Goal: Information Seeking & Learning: Learn about a topic

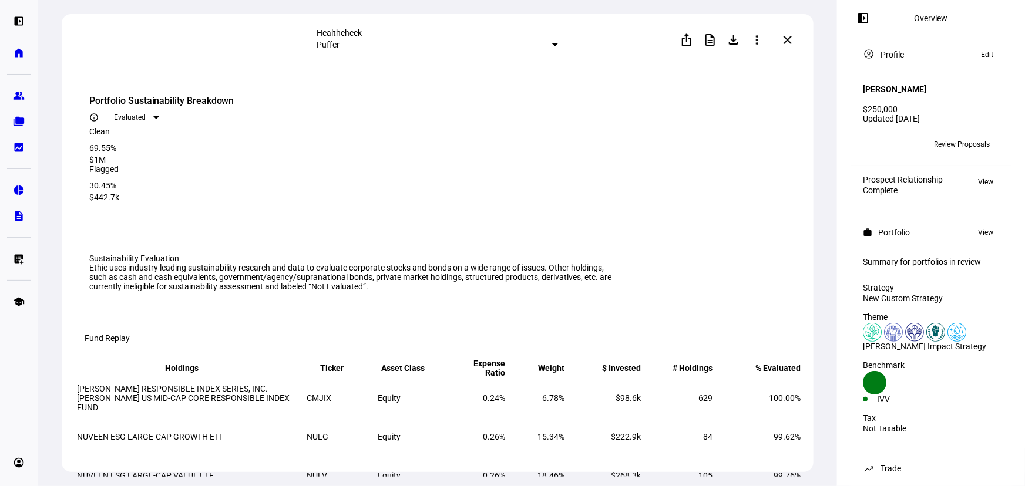
scroll to position [1815, 0]
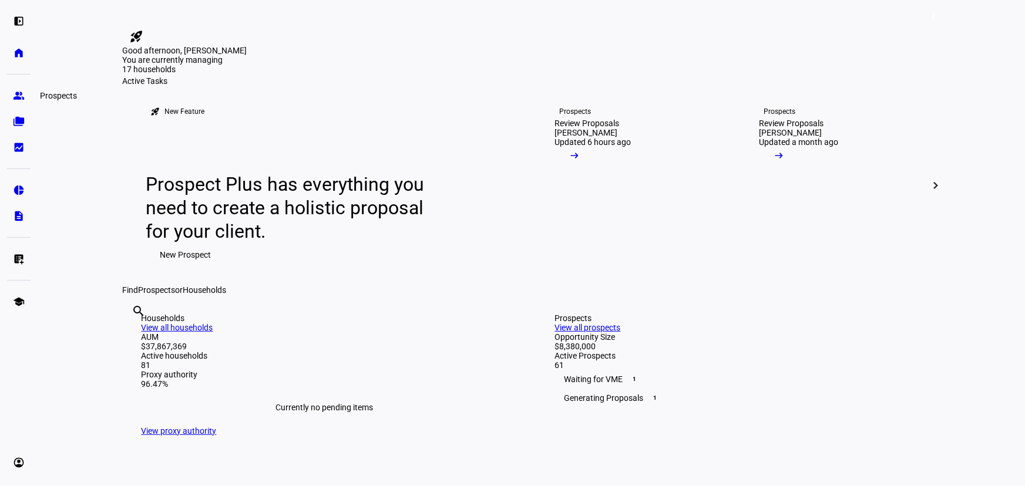
click at [22, 95] on eth-mat-symbol "group" at bounding box center [19, 96] width 12 height 12
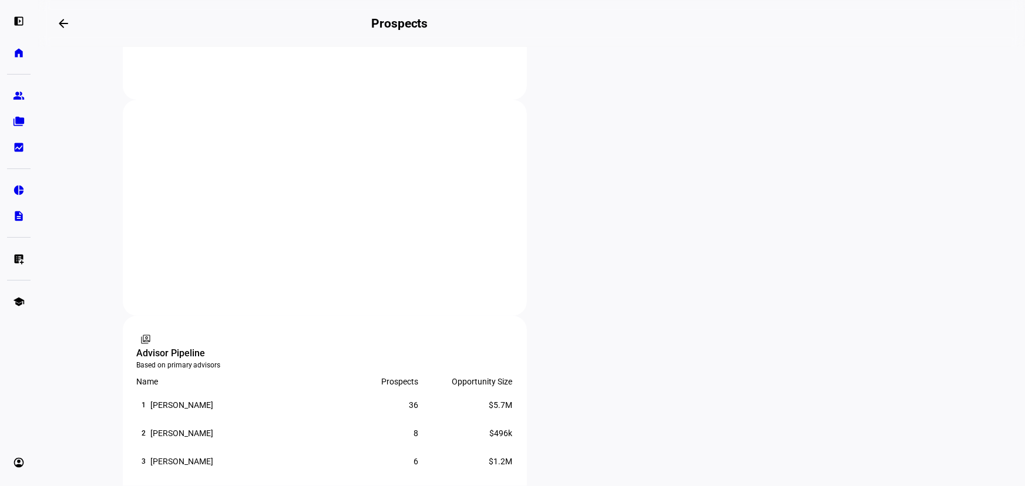
scroll to position [640, 0]
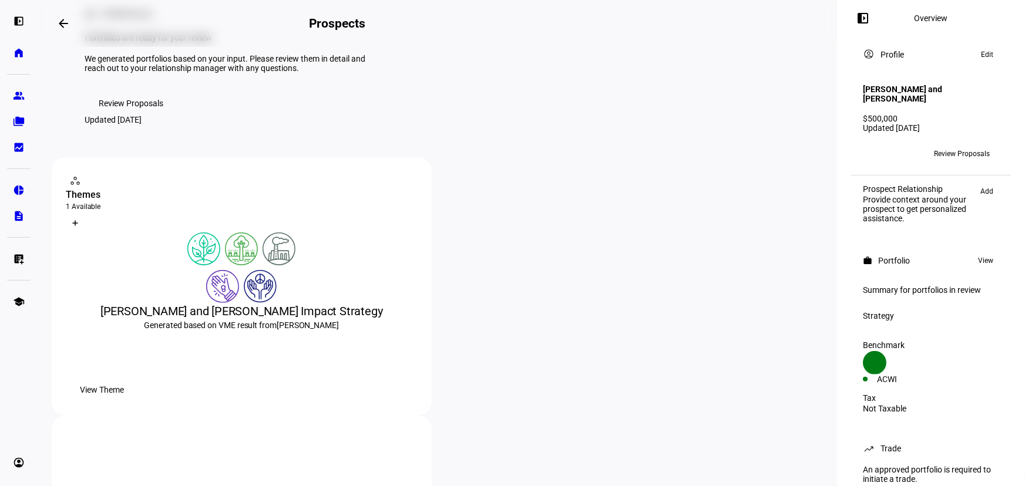
scroll to position [160, 0]
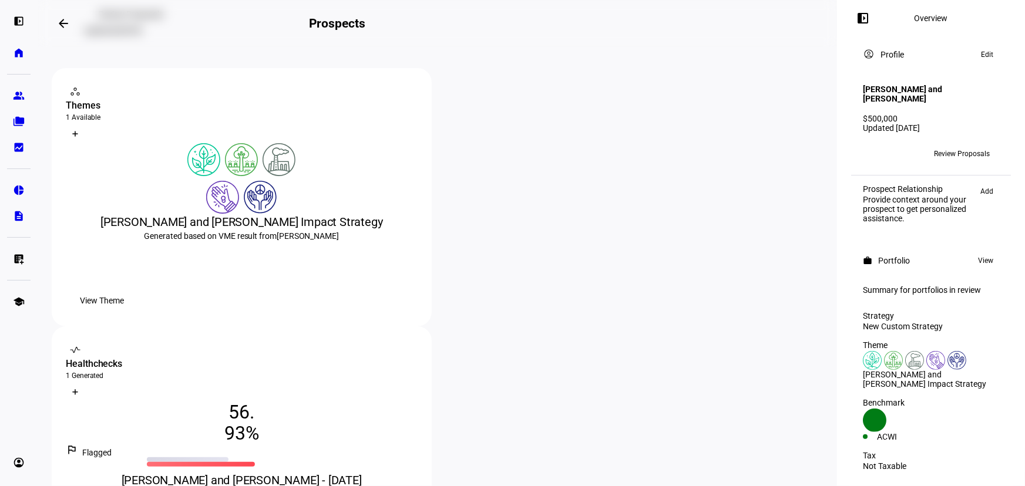
click at [124, 313] on span "View Theme" at bounding box center [102, 300] width 44 height 23
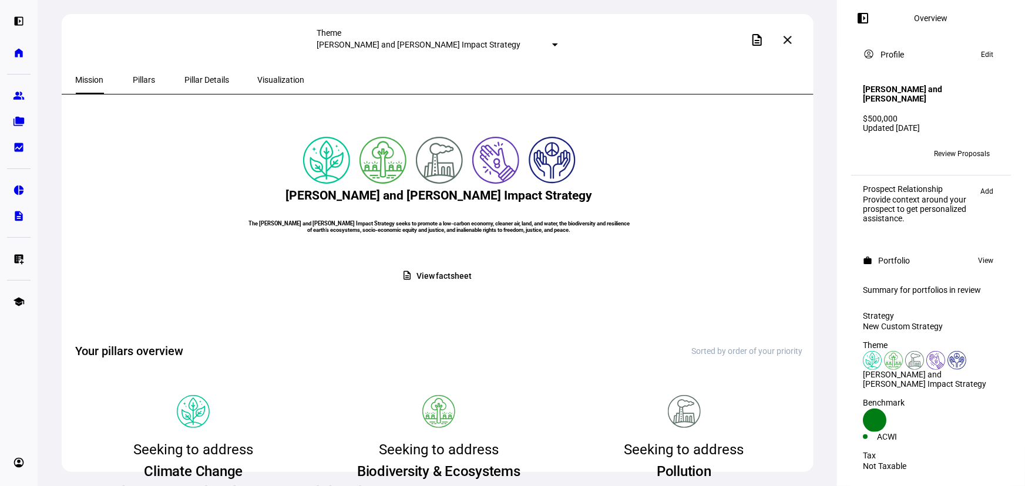
click at [427, 288] on span "View factsheet" at bounding box center [444, 276] width 55 height 23
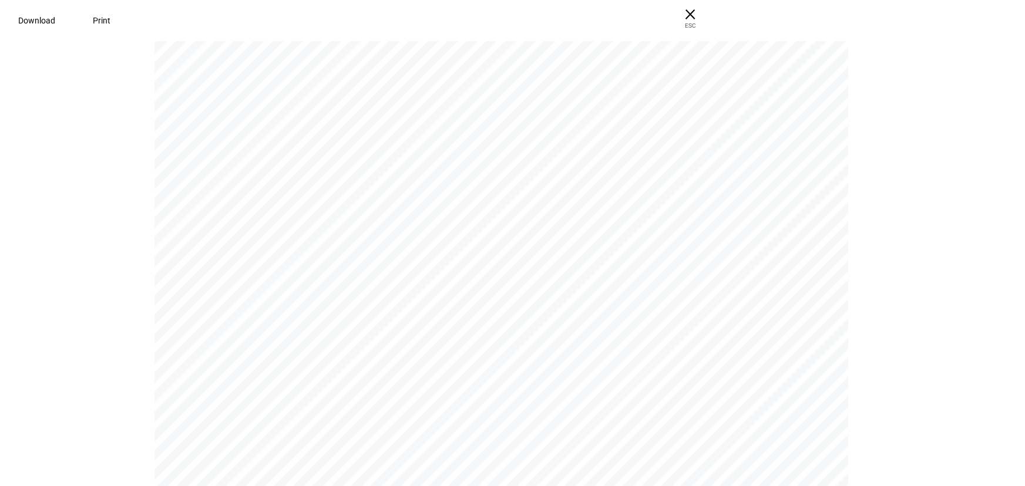
scroll to position [961, 0]
click at [51, 17] on span "Download" at bounding box center [32, 20] width 37 height 9
click at [271, 278] on span "[PERSON_NAME] Lot Level Details" at bounding box center [302, 274] width 126 height 8
click at [705, 21] on span "ESC" at bounding box center [686, 21] width 38 height 17
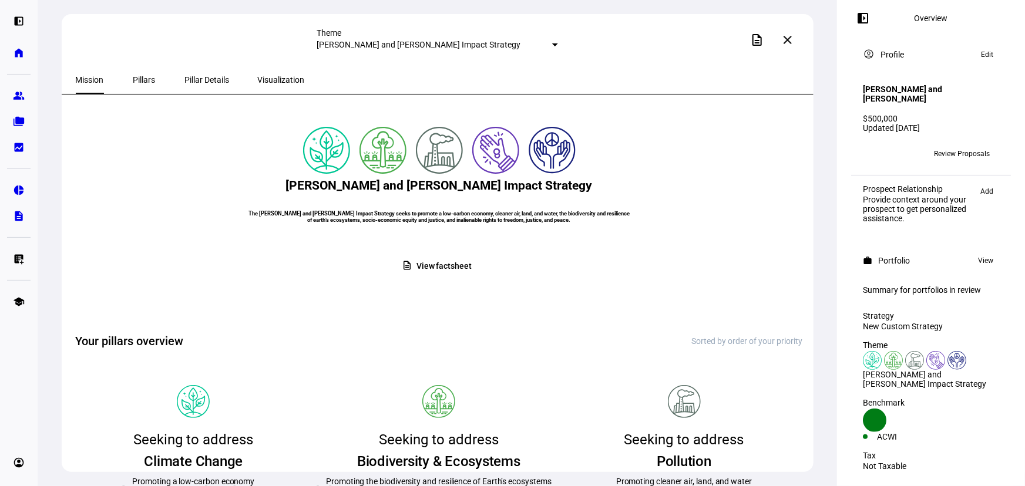
scroll to position [0, 0]
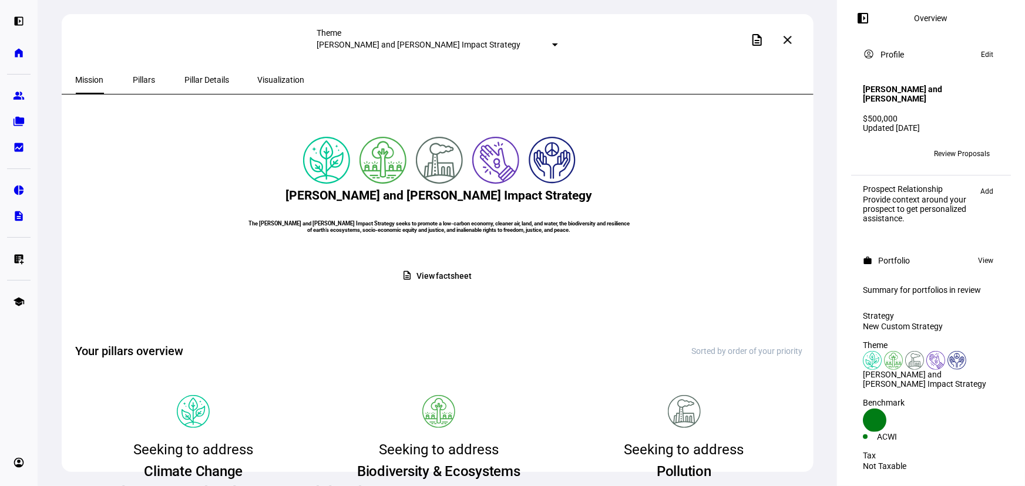
click at [792, 38] on mat-icon "close" at bounding box center [788, 40] width 14 height 14
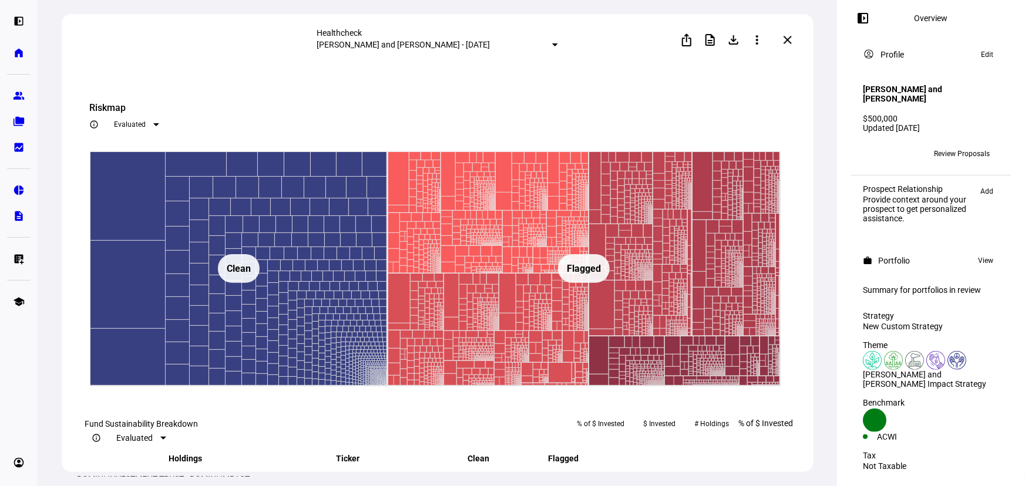
scroll to position [1175, 0]
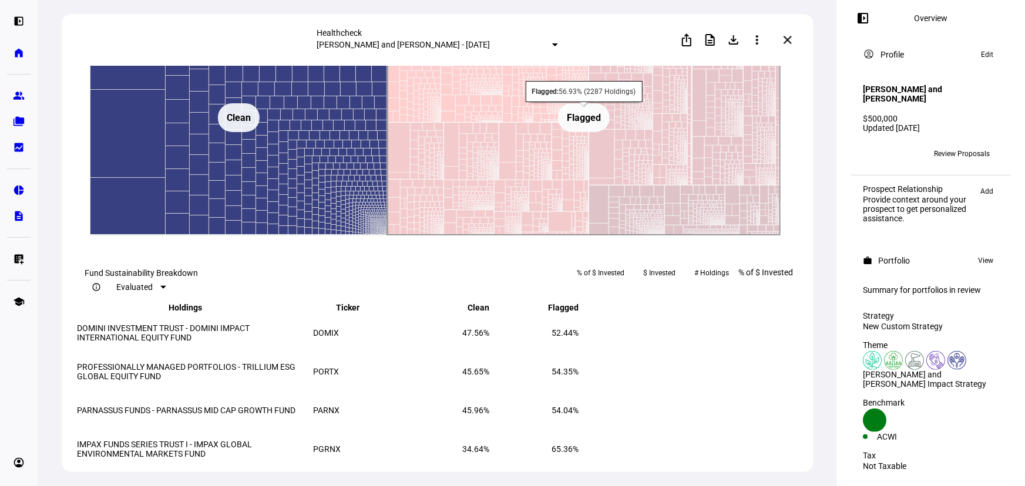
click at [528, 236] on rect at bounding box center [583, 118] width 393 height 235
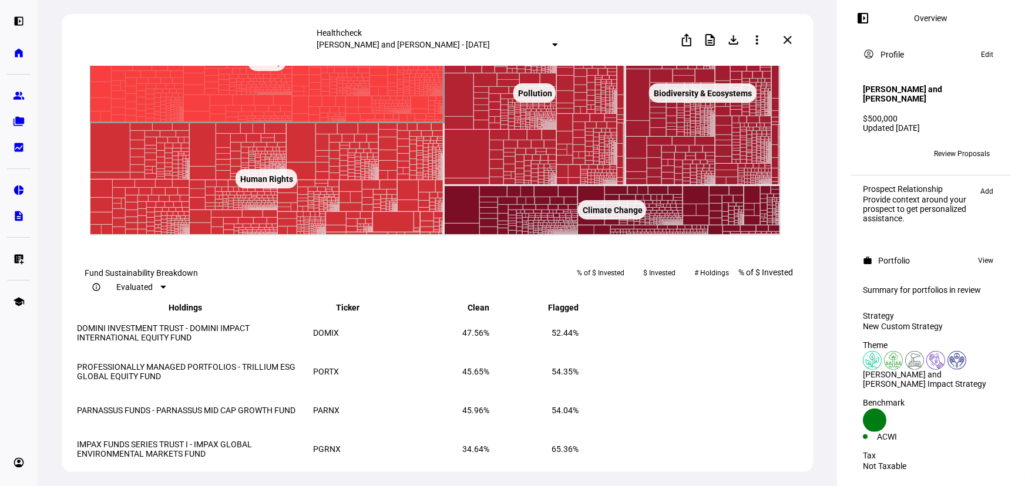
click at [278, 71] on rect at bounding box center [267, 61] width 38 height 19
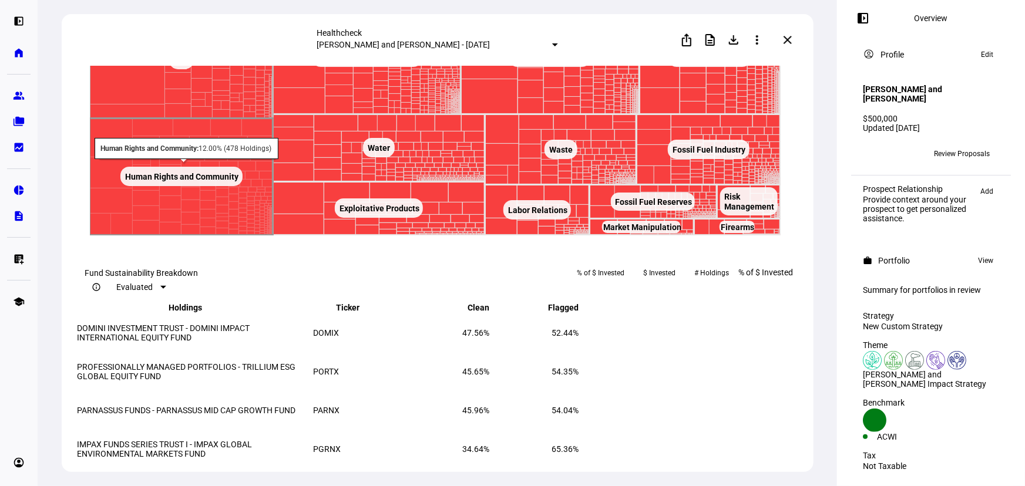
drag, startPoint x: 181, startPoint y: 338, endPoint x: 159, endPoint y: 372, distance: 40.2
click at [181, 186] on rect at bounding box center [181, 176] width 122 height 19
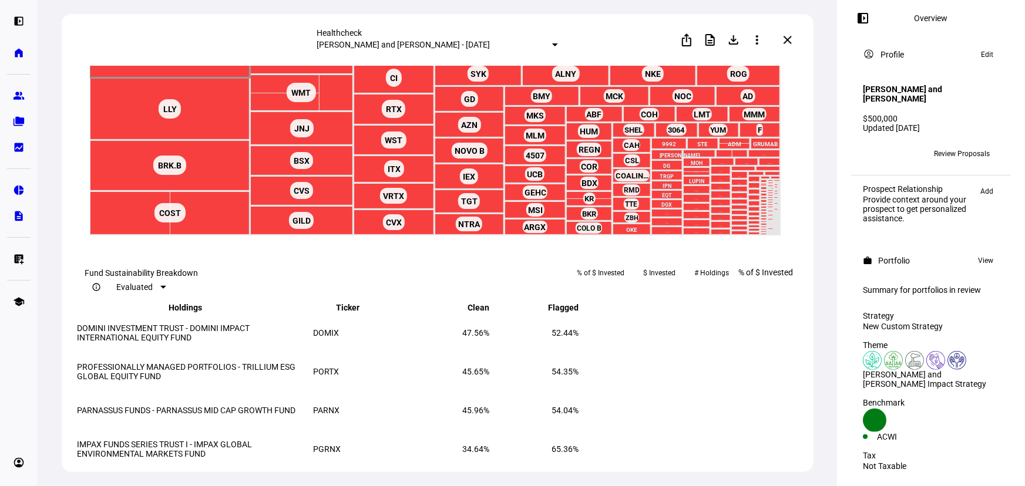
click at [134, 78] on rect at bounding box center [169, 40] width 160 height 78
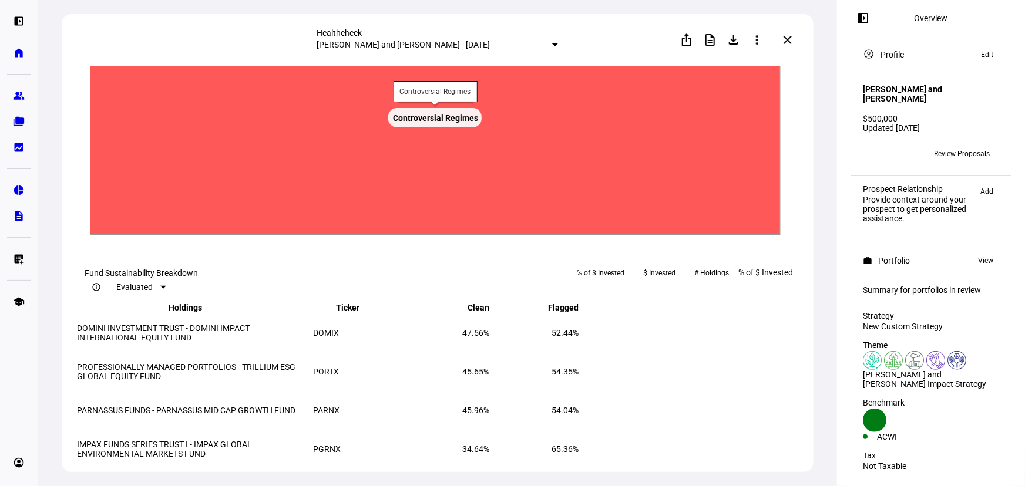
click at [410, 123] on text "Controversial Regimes ​ Controversial Regimes" at bounding box center [435, 117] width 85 height 9
click at [351, 236] on rect at bounding box center [434, 118] width 691 height 235
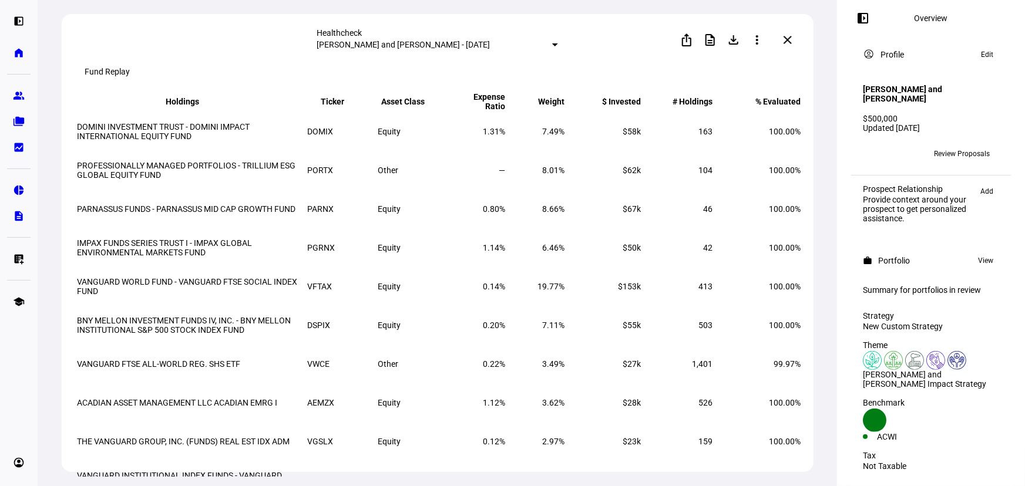
scroll to position [0, 0]
